Goal: Task Accomplishment & Management: Manage account settings

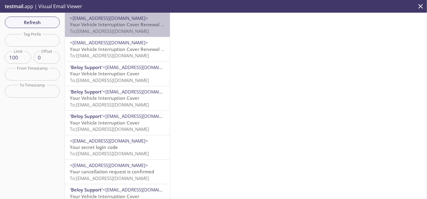
click at [127, 34] on span "To: [EMAIL_ADDRESS][DOMAIN_NAME]" at bounding box center [109, 31] width 79 height 6
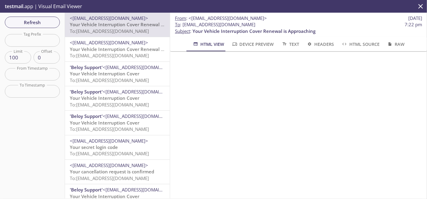
scroll to position [235, 0]
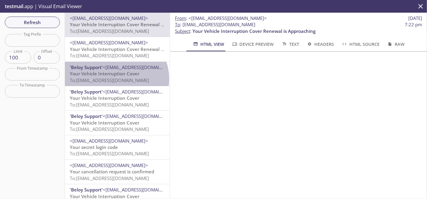
click at [115, 79] on span "To: kqy9w.meena31oct24b9115bsf3meena3@inbox.testmail.app" at bounding box center [109, 80] width 79 height 6
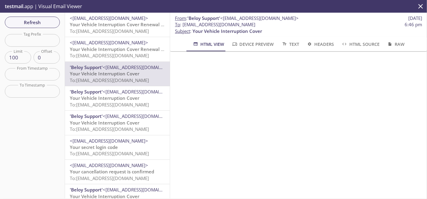
click at [106, 121] on span "Your Vehicle Interruption Cover" at bounding box center [104, 123] width 69 height 6
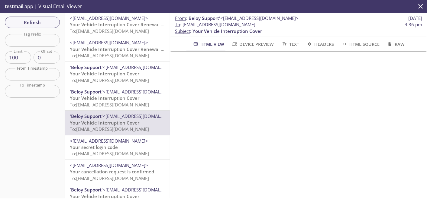
click at [111, 106] on span "To: [EMAIL_ADDRESS][DOMAIN_NAME]" at bounding box center [109, 105] width 79 height 6
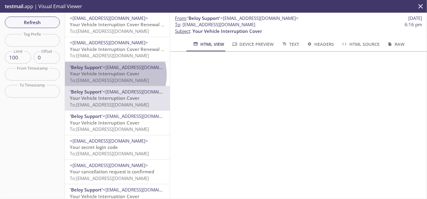
click at [114, 75] on span "Your Vehicle Interruption Cover" at bounding box center [104, 74] width 69 height 6
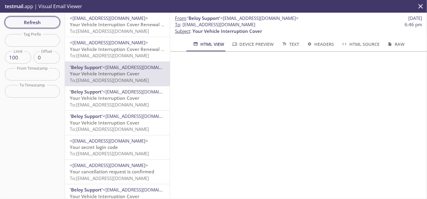
click at [25, 20] on span "Refresh" at bounding box center [32, 22] width 45 height 8
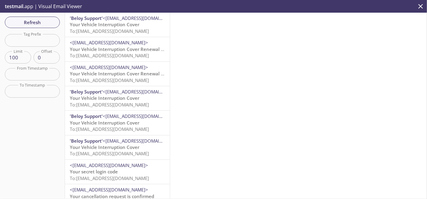
click at [119, 21] on span "<[EMAIL_ADDRESS][DOMAIN_NAME]>" at bounding box center [142, 18] width 78 height 6
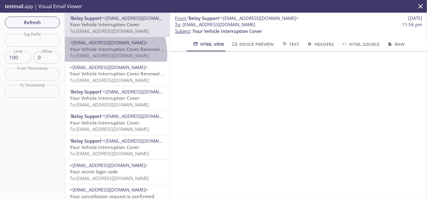
click at [112, 53] on span "To: [EMAIL_ADDRESS][DOMAIN_NAME]" at bounding box center [109, 56] width 79 height 6
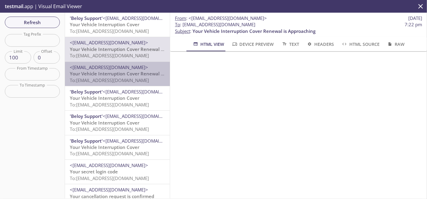
click at [123, 80] on span "To: [EMAIL_ADDRESS][DOMAIN_NAME]" at bounding box center [109, 80] width 79 height 6
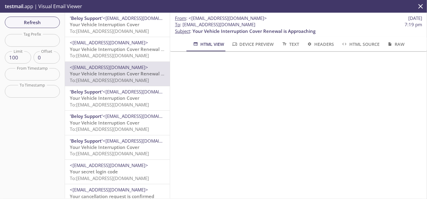
click at [125, 49] on span "Your Vehicle Interruption Cover Renewal is Approaching" at bounding box center [131, 49] width 123 height 6
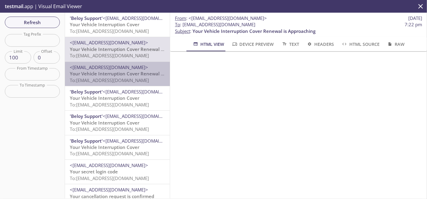
click at [127, 80] on span "To: [EMAIL_ADDRESS][DOMAIN_NAME]" at bounding box center [109, 80] width 79 height 6
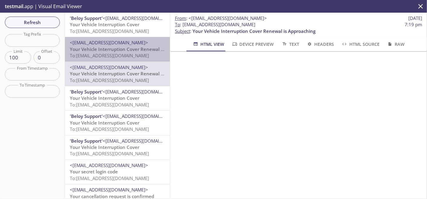
click at [145, 56] on span "To: [EMAIL_ADDRESS][DOMAIN_NAME]" at bounding box center [109, 56] width 79 height 6
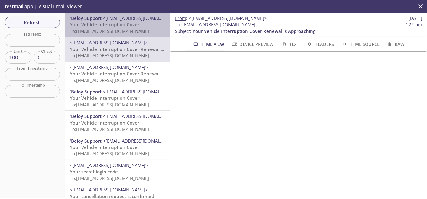
click at [125, 28] on span "To: kqy9w.meena1nov24b9115bsf3meena3@inbox.testmail.app" at bounding box center [109, 31] width 79 height 6
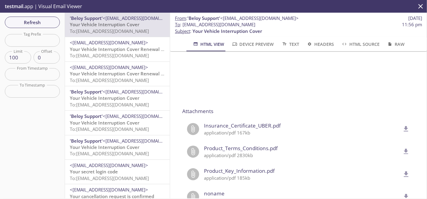
scroll to position [509, 0]
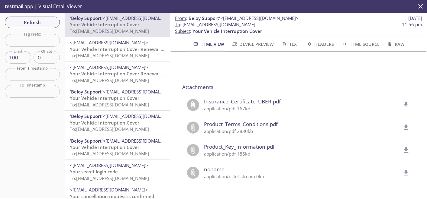
click at [402, 101] on icon "delete" at bounding box center [406, 105] width 8 height 8
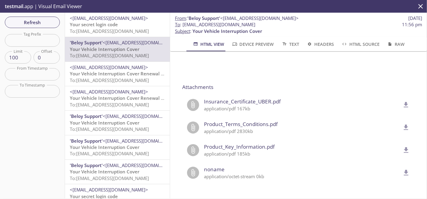
click at [117, 70] on span "<[EMAIL_ADDRESS][DOMAIN_NAME]>" at bounding box center [109, 67] width 78 height 6
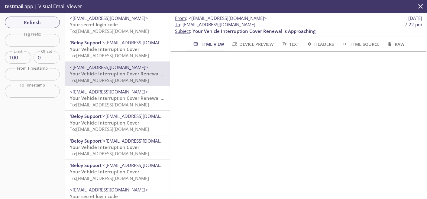
scroll to position [235, 0]
click at [117, 94] on span "<[EMAIL_ADDRESS][DOMAIN_NAME]>" at bounding box center [109, 92] width 78 height 6
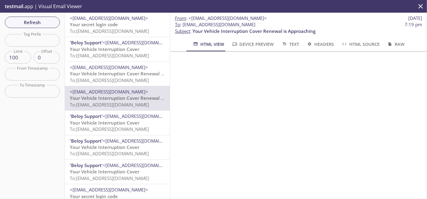
scroll to position [302, 0]
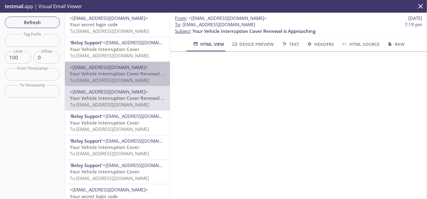
click at [124, 72] on span "Your Vehicle Interruption Cover Renewal is Approaching" at bounding box center [131, 74] width 123 height 6
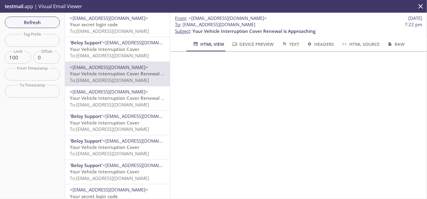
click at [114, 49] on span "Your Vehicle Interruption Cover" at bounding box center [104, 49] width 69 height 6
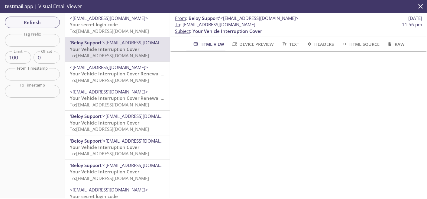
scroll to position [201, 0]
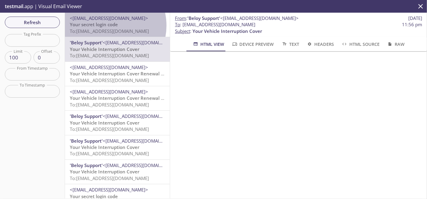
click at [106, 26] on span "Your secret login code" at bounding box center [94, 24] width 48 height 6
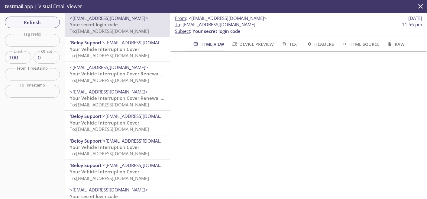
click at [185, 25] on span "To : kqy9w.meena1nov24b9115bsf3meena3@inbox.testmail.app" at bounding box center [215, 24] width 80 height 6
drag, startPoint x: 184, startPoint y: 25, endPoint x: 236, endPoint y: 27, distance: 52.3
click at [236, 27] on span "To : kqy9w.meena1nov24b9115bsf3meena3@inbox.testmail.app" at bounding box center [215, 24] width 80 height 6
drag, startPoint x: 183, startPoint y: 24, endPoint x: 315, endPoint y: 27, distance: 132.3
click at [315, 27] on span "To : kqy9w.meena1nov24b9115bsf3meena3@inbox.testmail.app 11:56 pm" at bounding box center [298, 24] width 247 height 6
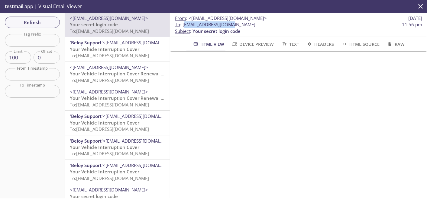
copy span "[EMAIL_ADDRESS][DOMAIN_NAME]"
click at [46, 18] on span "Refresh" at bounding box center [32, 22] width 45 height 8
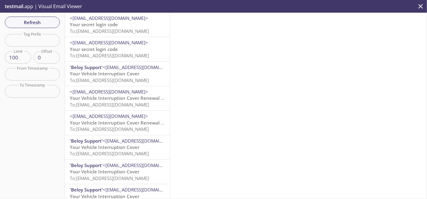
click at [89, 21] on span "<[EMAIL_ADDRESS][DOMAIN_NAME]>" at bounding box center [109, 18] width 78 height 6
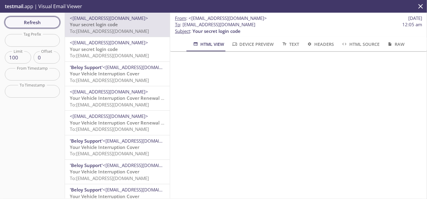
click at [34, 17] on button "Refresh" at bounding box center [32, 22] width 55 height 11
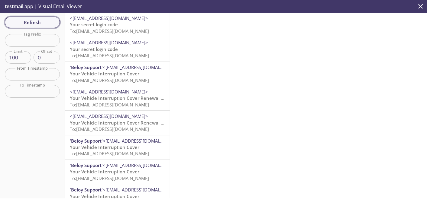
click at [48, 26] on span "Refresh" at bounding box center [32, 22] width 45 height 8
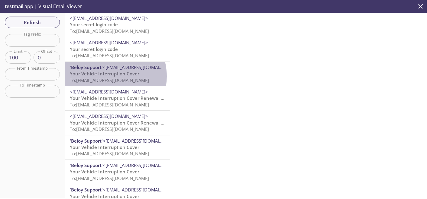
click at [106, 77] on span "To: kqy9w.meena1nov24b9115bsf3meena3@inbox.testmail.app" at bounding box center [109, 80] width 79 height 6
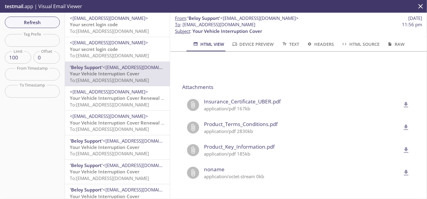
scroll to position [503, 0]
click at [402, 101] on icon "delete" at bounding box center [406, 105] width 8 height 8
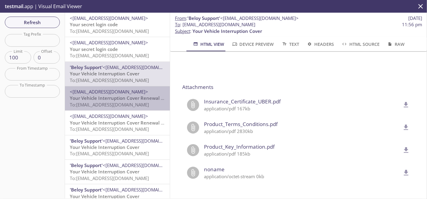
click at [121, 98] on span "Your Vehicle Interruption Cover Renewal is Approaching" at bounding box center [131, 98] width 123 height 6
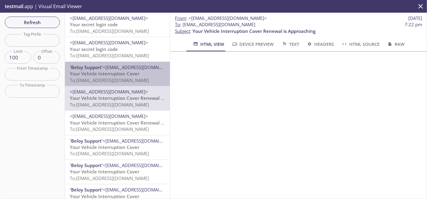
click at [121, 79] on span "To: kqy9w.meena1nov24b9115bsf3meena3@inbox.testmail.app" at bounding box center [109, 80] width 79 height 6
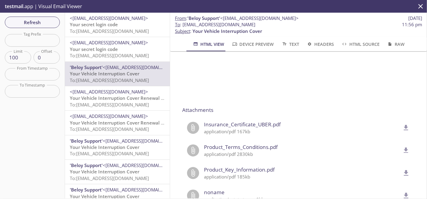
scroll to position [481, 0]
click at [402, 128] on icon "delete" at bounding box center [406, 128] width 8 height 8
click at [115, 102] on span "To: [EMAIL_ADDRESS][DOMAIN_NAME]" at bounding box center [109, 105] width 79 height 6
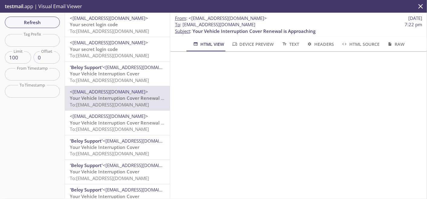
scroll to position [262, 0]
click at [131, 132] on span "To: [EMAIL_ADDRESS][DOMAIN_NAME]" at bounding box center [109, 129] width 79 height 6
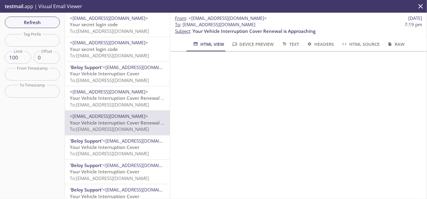
scroll to position [229, 0]
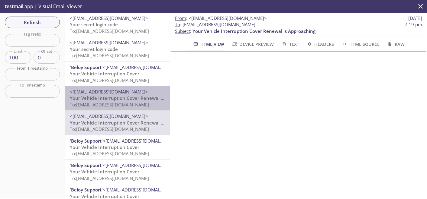
click at [128, 104] on span "To: [EMAIL_ADDRESS][DOMAIN_NAME]" at bounding box center [109, 105] width 79 height 6
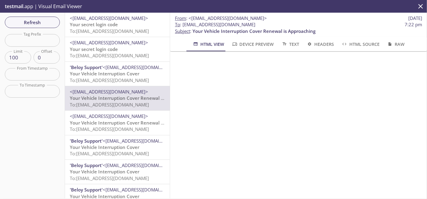
scroll to position [195, 0]
click at [100, 120] on span "Your Vehicle Interruption Cover Renewal is Approaching" at bounding box center [131, 123] width 123 height 6
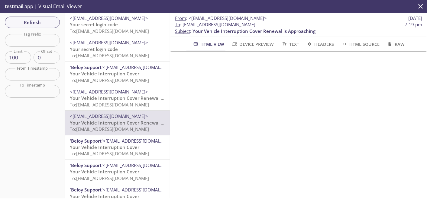
scroll to position [262, 0]
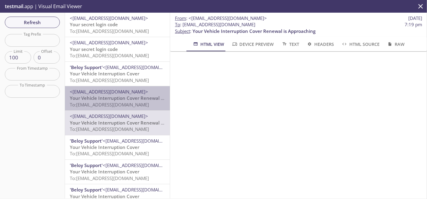
click at [134, 101] on span "Your Vehicle Interruption Cover Renewal is Approaching" at bounding box center [131, 98] width 123 height 6
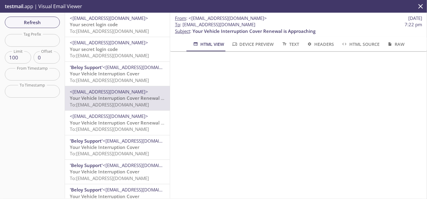
scroll to position [229, 0]
click at [44, 17] on button "Refresh" at bounding box center [32, 22] width 55 height 11
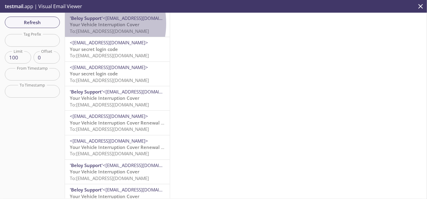
click at [86, 24] on span "Your Vehicle Interruption Cover" at bounding box center [104, 24] width 69 height 6
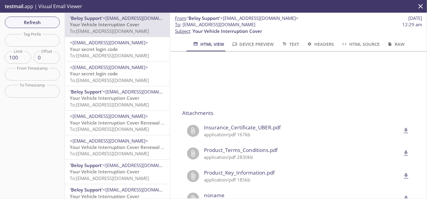
scroll to position [504, 0]
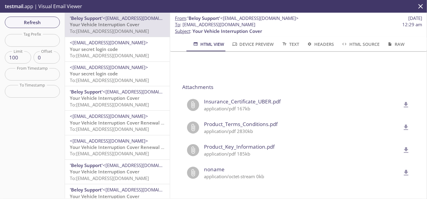
click at [402, 101] on icon "delete" at bounding box center [406, 105] width 8 height 8
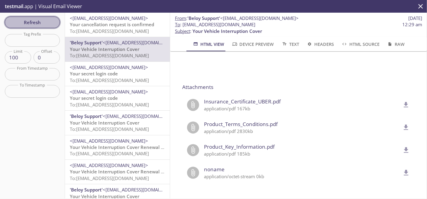
click at [39, 24] on span "Refresh" at bounding box center [32, 22] width 45 height 8
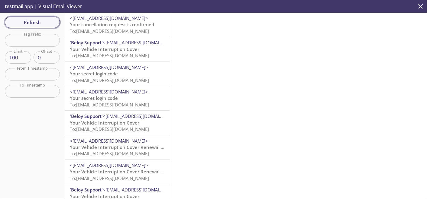
click at [25, 18] on button "Refresh" at bounding box center [32, 22] width 55 height 11
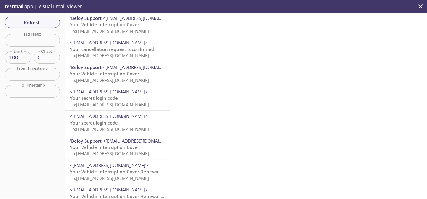
click at [127, 32] on span "To: kqy9w.meena29feb24b9115bsf3meena3@inbox.testmail.app" at bounding box center [109, 31] width 79 height 6
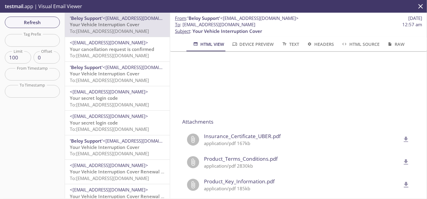
scroll to position [503, 0]
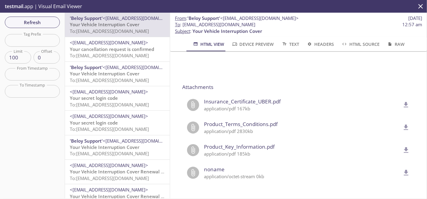
click at [254, 98] on span "Insurance_Certificate_UBER.pdf" at bounding box center [302, 102] width 196 height 8
click at [402, 101] on icon "delete" at bounding box center [406, 105] width 8 height 8
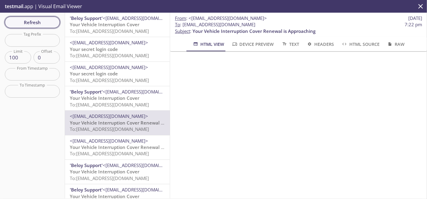
click at [49, 25] on span "Refresh" at bounding box center [32, 22] width 45 height 8
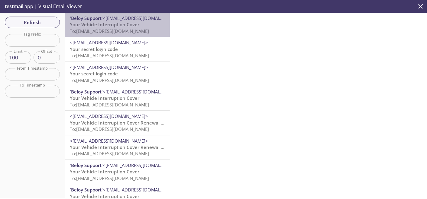
click at [124, 27] on span "Your Vehicle Interruption Cover" at bounding box center [104, 24] width 69 height 6
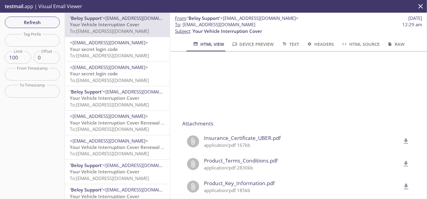
scroll to position [469, 0]
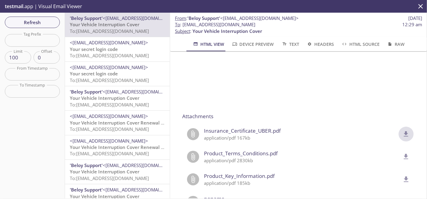
click at [399, 127] on button "delete" at bounding box center [405, 134] width 15 height 15
click at [106, 130] on span "To: [EMAIL_ADDRESS][DOMAIN_NAME]" at bounding box center [109, 129] width 79 height 6
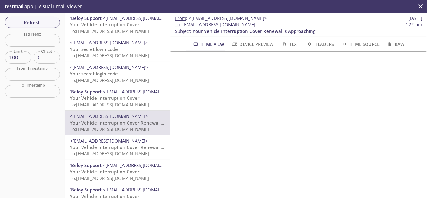
scroll to position [302, 0]
click at [104, 140] on span "<[EMAIL_ADDRESS][DOMAIN_NAME]>" at bounding box center [109, 141] width 78 height 6
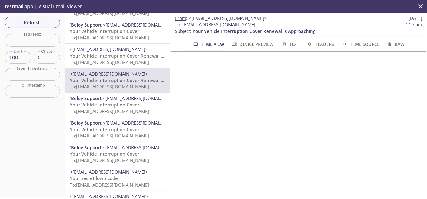
scroll to position [67, 0]
click at [111, 125] on span "<[EMAIL_ADDRESS][DOMAIN_NAME]>" at bounding box center [142, 123] width 78 height 6
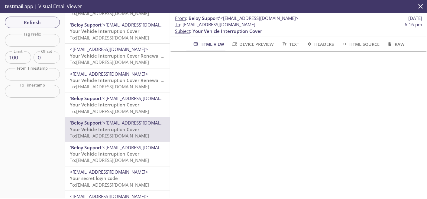
scroll to position [469, 0]
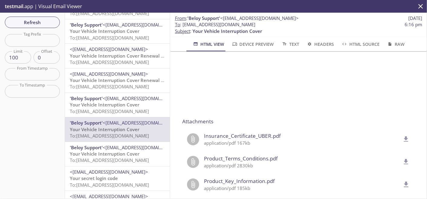
click at [404, 139] on icon "delete" at bounding box center [406, 138] width 5 height 5
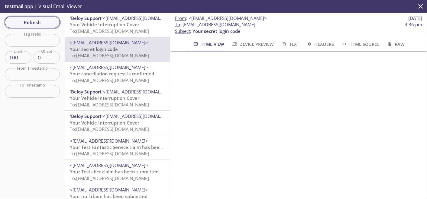
click at [50, 20] on span "Refresh" at bounding box center [32, 22] width 45 height 8
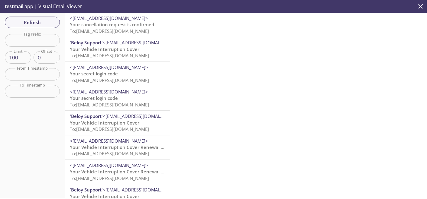
click at [103, 24] on span "Your cancellation request is confirmed" at bounding box center [112, 24] width 84 height 6
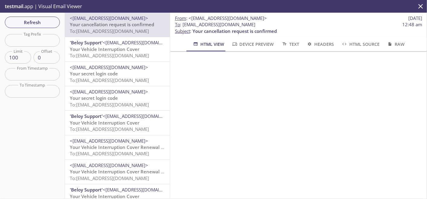
scroll to position [335, 0]
click at [109, 46] on span "Your Vehicle Interruption Cover" at bounding box center [104, 49] width 69 height 6
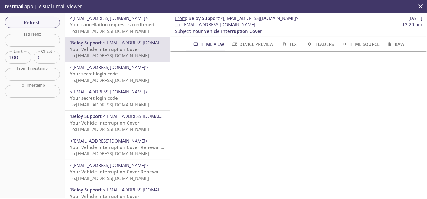
scroll to position [235, 0]
click at [124, 28] on span "To: kqy9w.meena29feb24b9115bsf3meena3@inbox.testmail.app" at bounding box center [109, 31] width 79 height 6
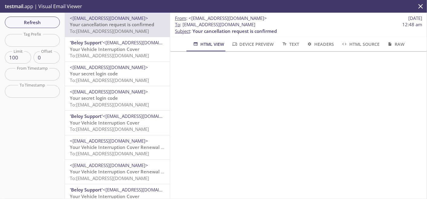
scroll to position [255, 0]
